Goal: Navigation & Orientation: Find specific page/section

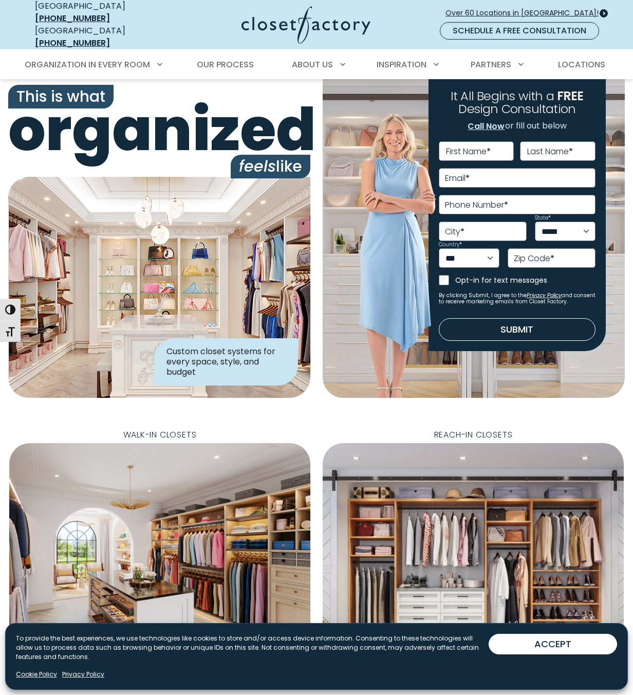
click at [560, 8] on span "Over 60 Locations in [GEOGRAPHIC_DATA]!" at bounding box center [525, 13] width 161 height 11
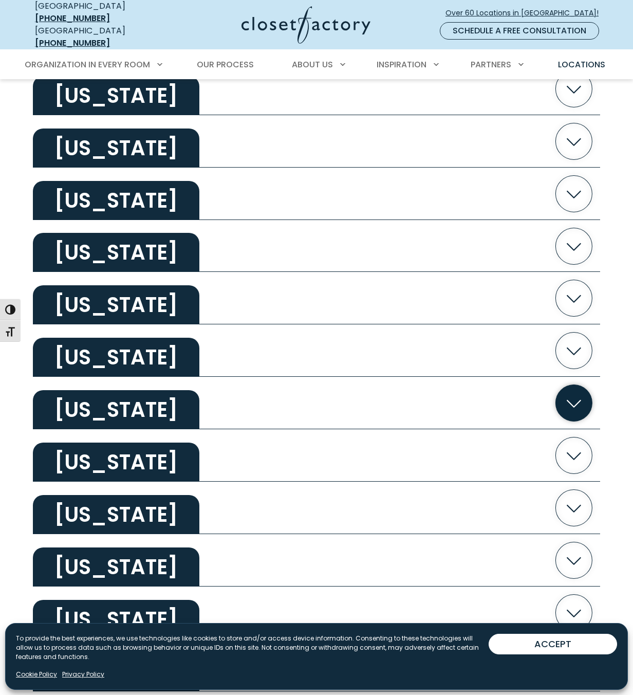
scroll to position [411, 0]
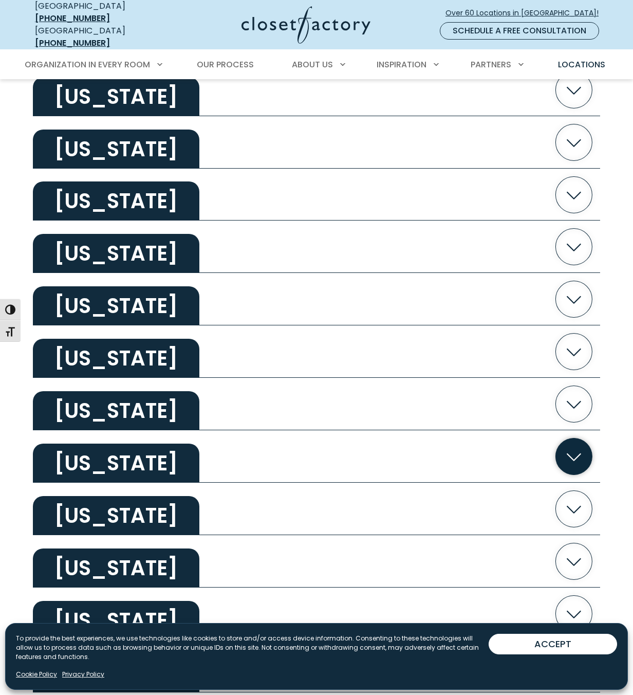
click at [248, 443] on button "[US_STATE]" at bounding box center [316, 456] width 567 height 52
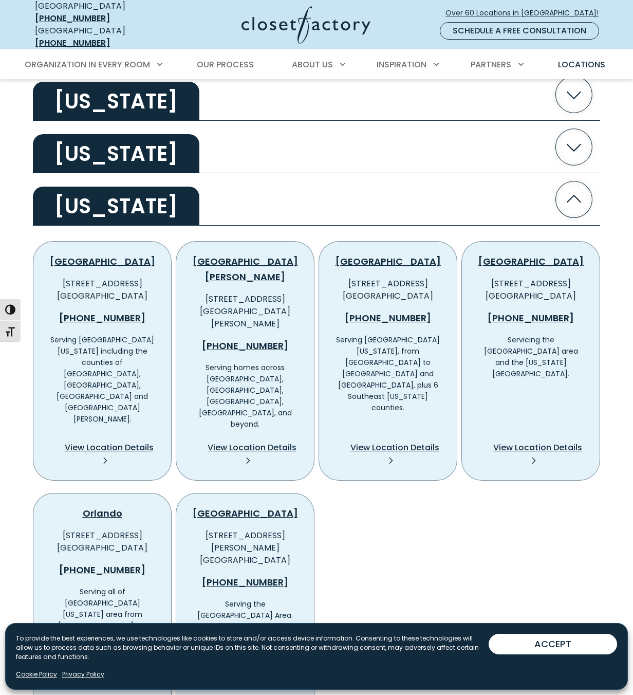
scroll to position [719, 0]
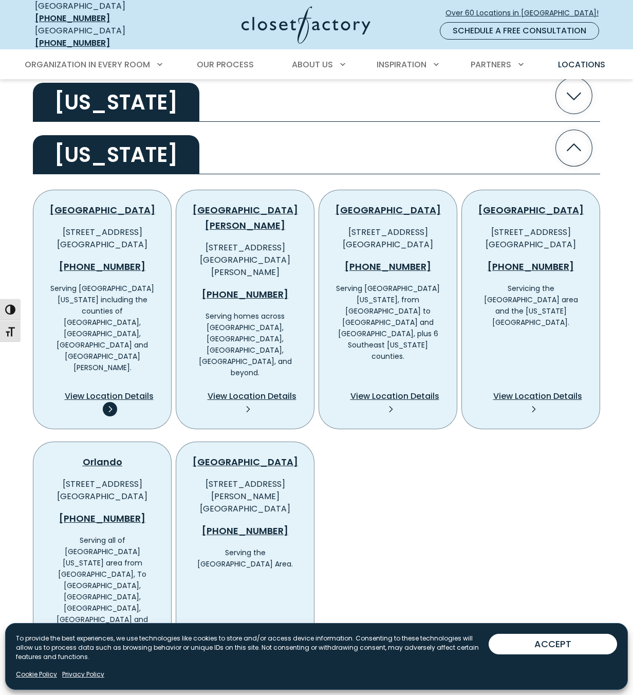
click at [130, 390] on span "View Location Details" at bounding box center [109, 396] width 89 height 12
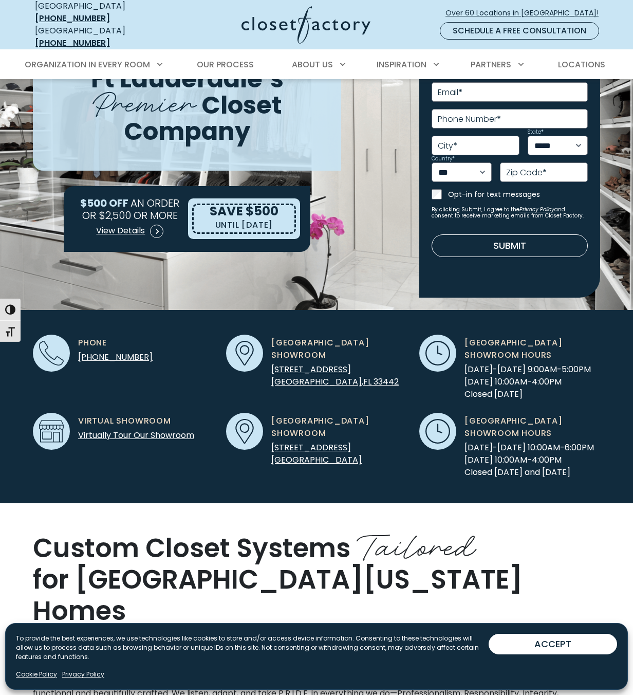
scroll to position [51, 0]
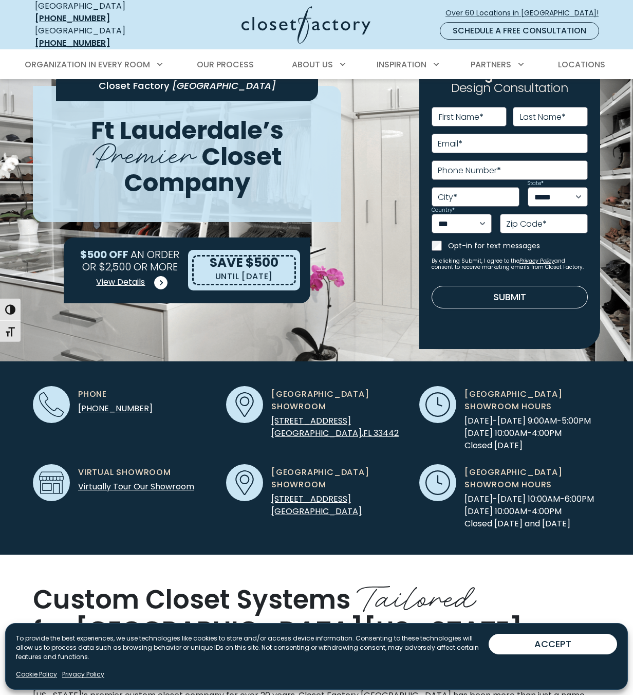
click at [157, 276] on span at bounding box center [160, 282] width 13 height 13
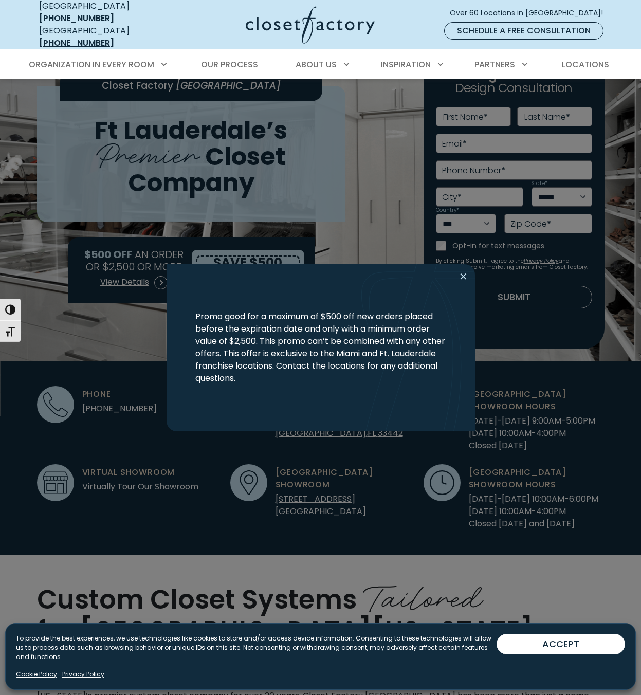
click at [460, 277] on button "Close modal" at bounding box center [463, 276] width 15 height 16
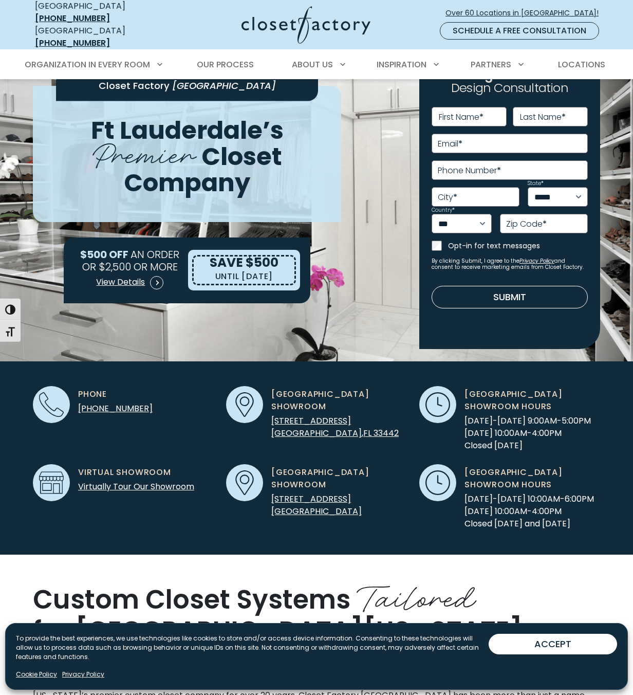
scroll to position [0, 0]
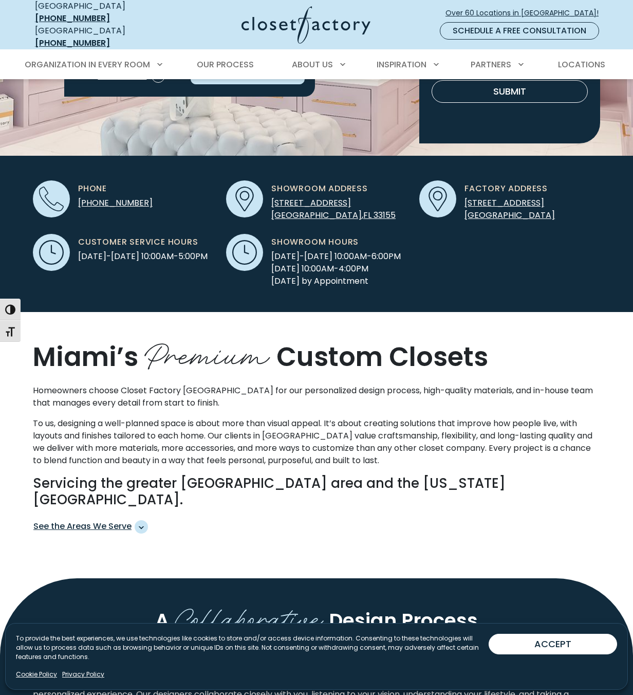
scroll to position [308, 0]
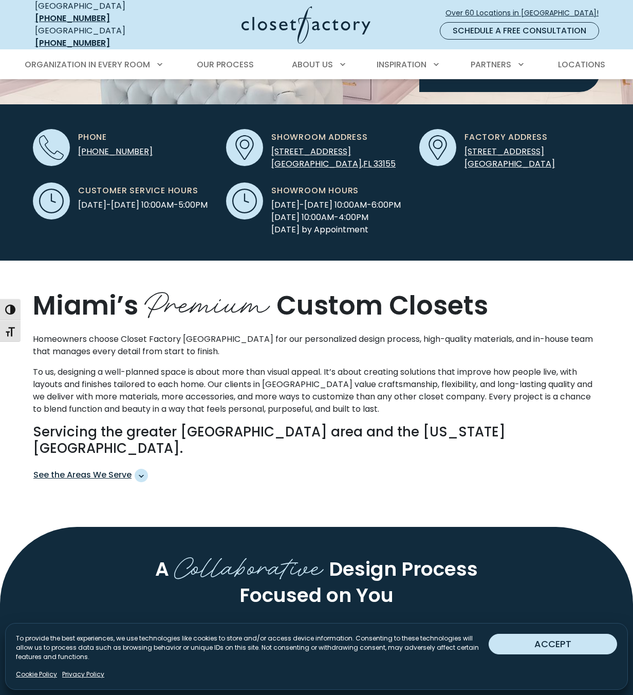
click at [562, 641] on button "ACCEPT" at bounding box center [553, 643] width 128 height 21
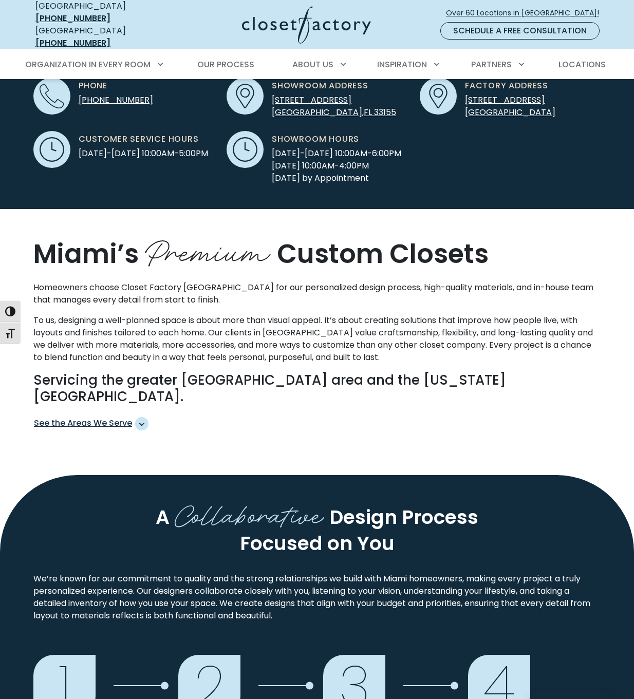
scroll to position [51, 0]
